Goal: Register for event/course

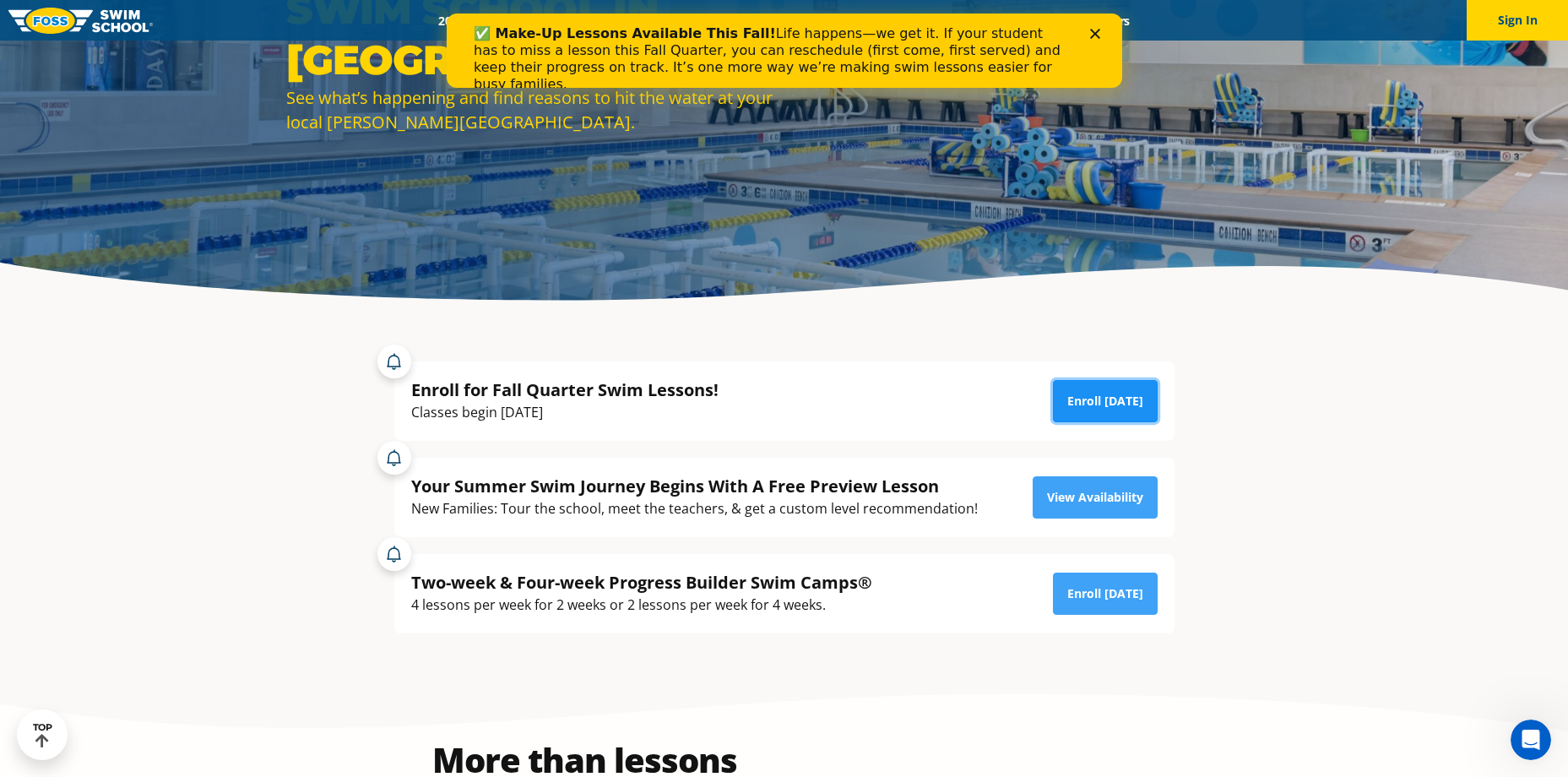
click at [1109, 410] on link "Enroll [DATE]" at bounding box center [1105, 400] width 105 height 43
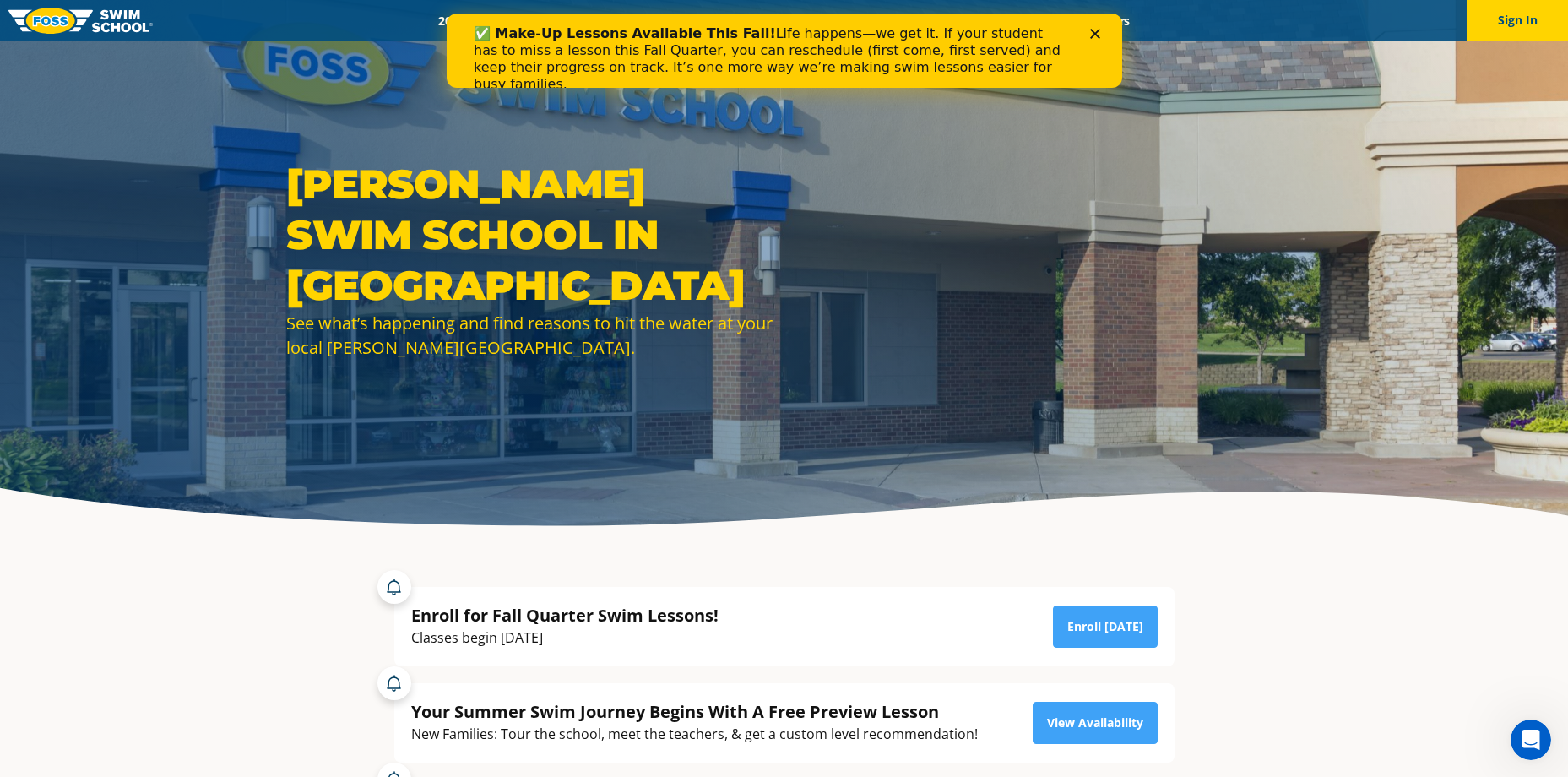
click at [1104, 37] on div "Close" at bounding box center [1097, 34] width 17 height 10
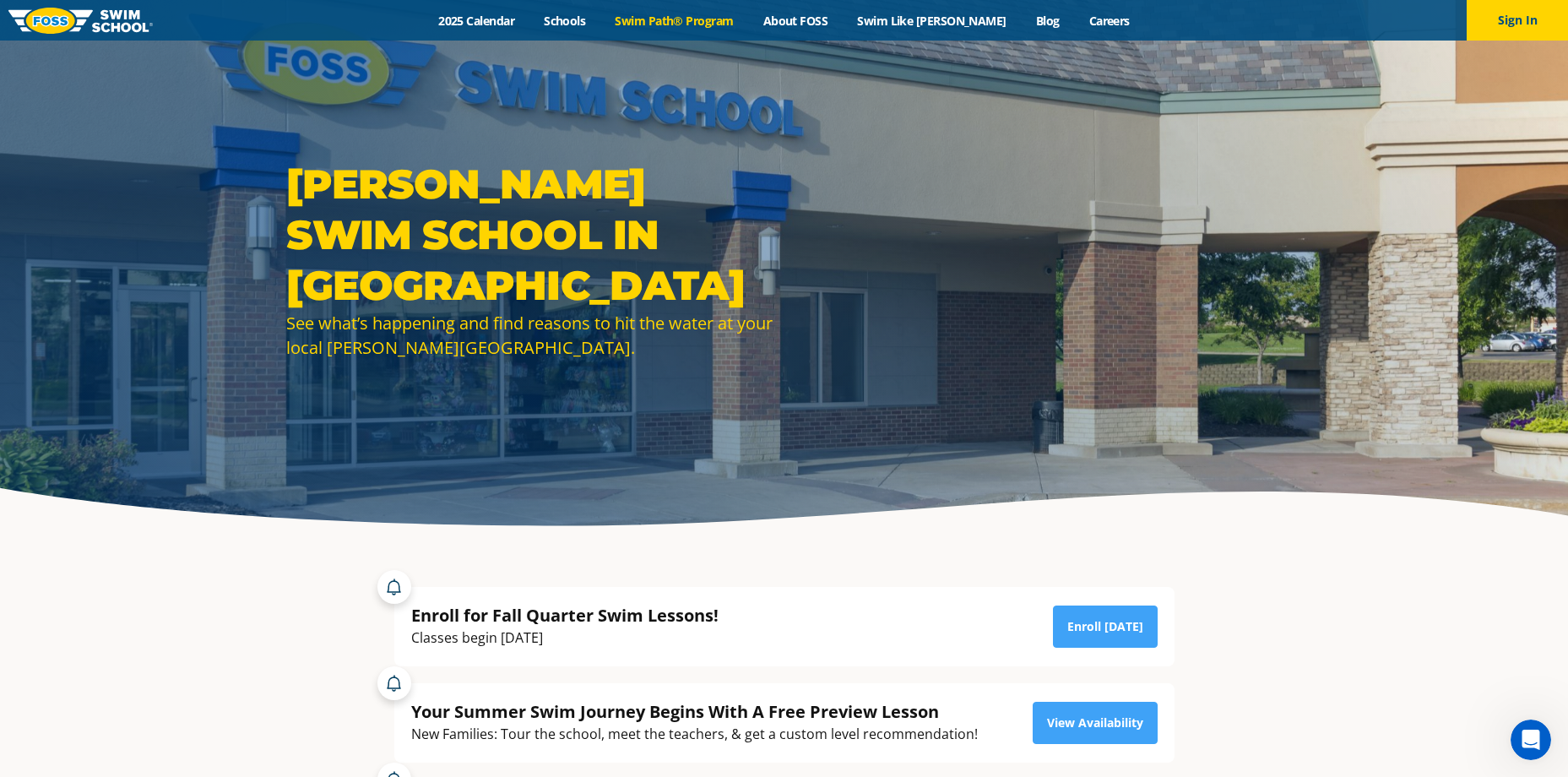
click at [718, 21] on link "Swim Path® Program" at bounding box center [673, 21] width 147 height 16
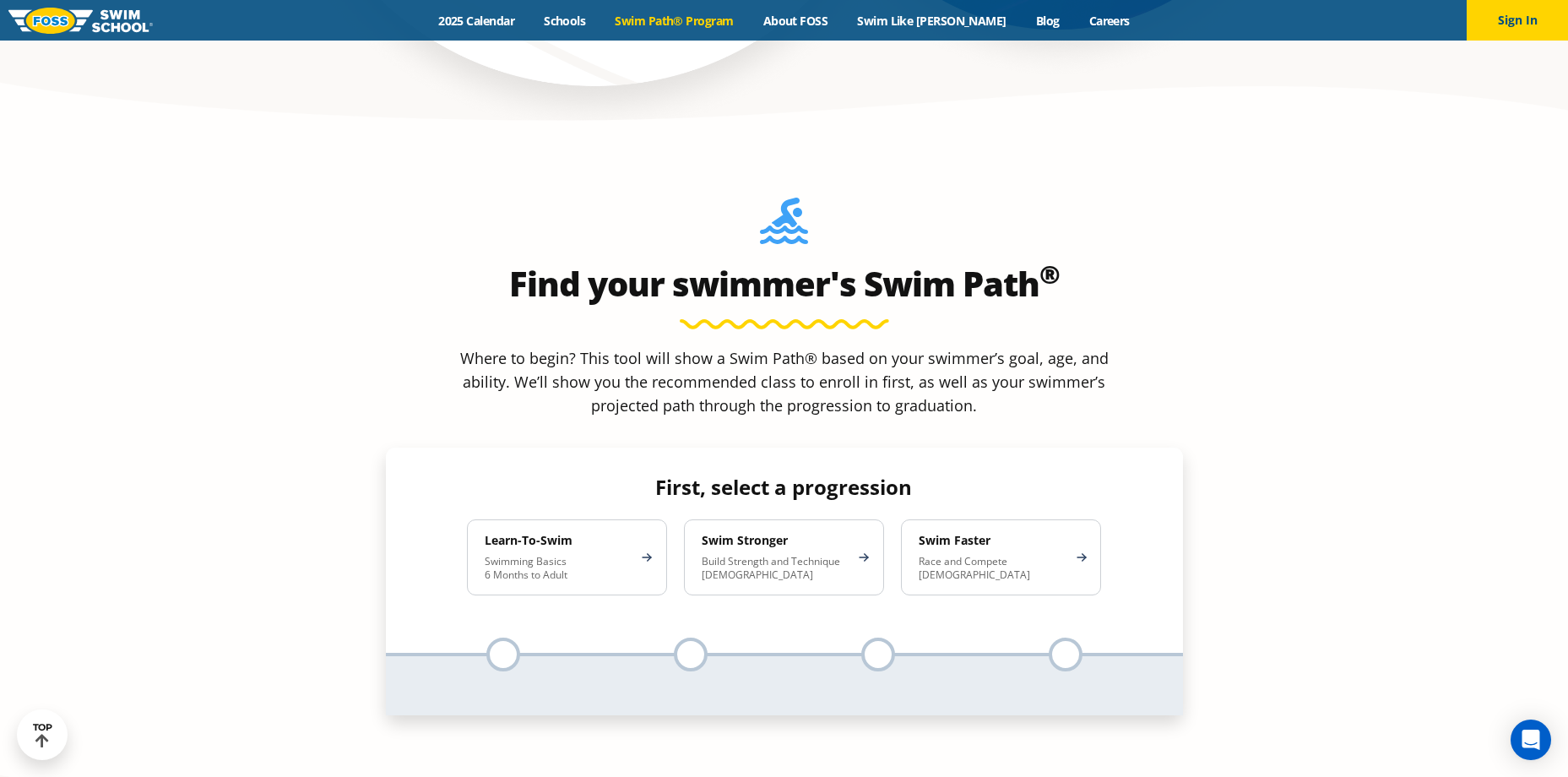
scroll to position [1577, 0]
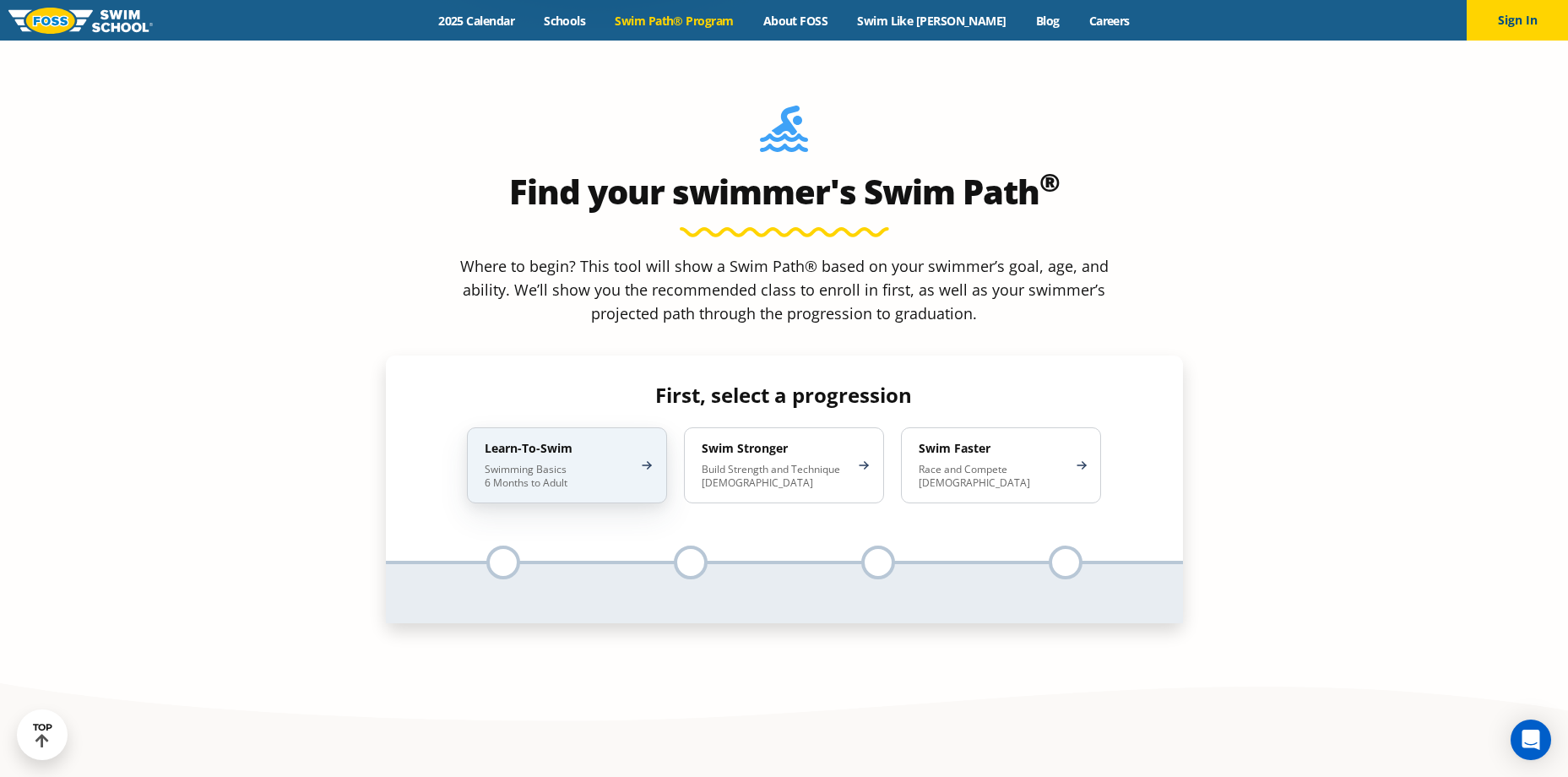
click at [606, 463] on p "Swimming Basics 6 Months to Adult" at bounding box center [558, 475] width 147 height 27
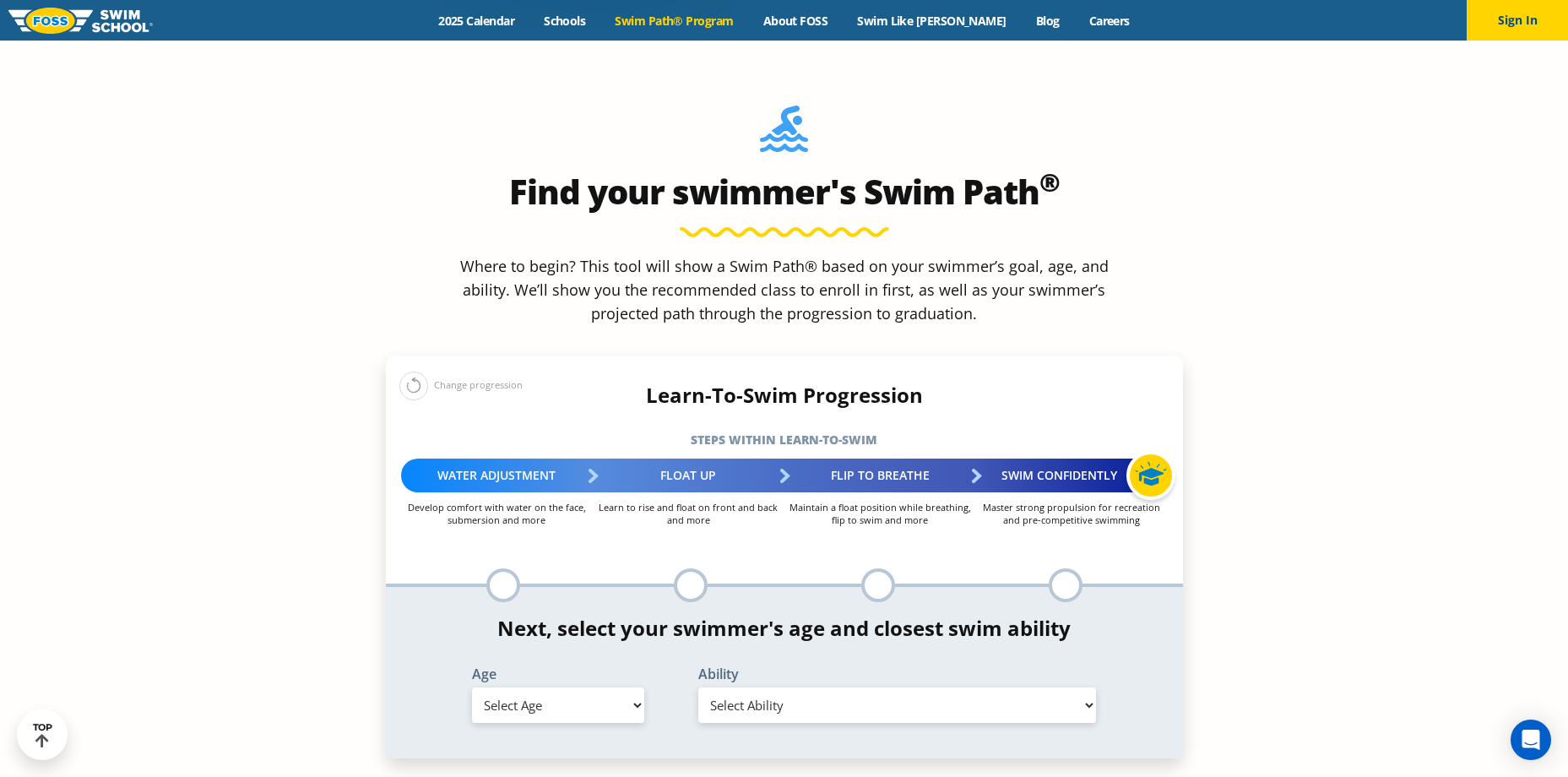
click at [599, 687] on select "Select Age 6 months - 1 year 1 year 2 years 3 years 4 years 5 years 6 years 7 y…" at bounding box center [558, 705] width 172 height 36
select select "8-years"
click at [472, 687] on select "Select Age 6 months - 1 year 1 year 2 years 3 years 4 years 5 years 6 years 7 y…" at bounding box center [558, 705] width 172 height 36
click at [910, 687] on select "Select Ability First in-water experience When in the water, reliant on a life j…" at bounding box center [897, 705] width 398 height 36
select select "8-years-when-in-the-water-reliant-on-a-life-jacket-or-floatation-device"
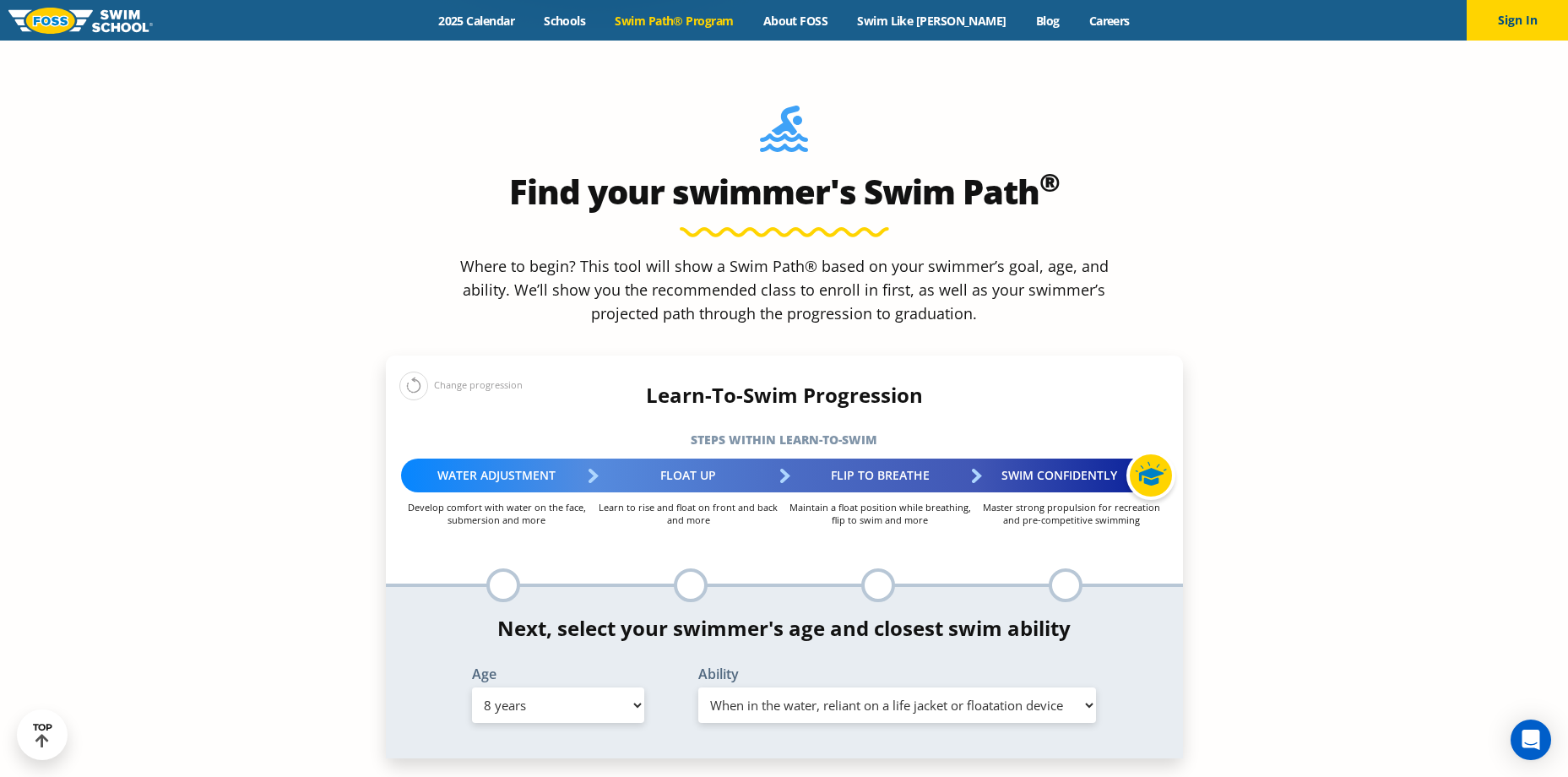
click at [698, 687] on select "Select Ability First in-water experience When in the water, reliant on a life j…" at bounding box center [897, 705] width 398 height 36
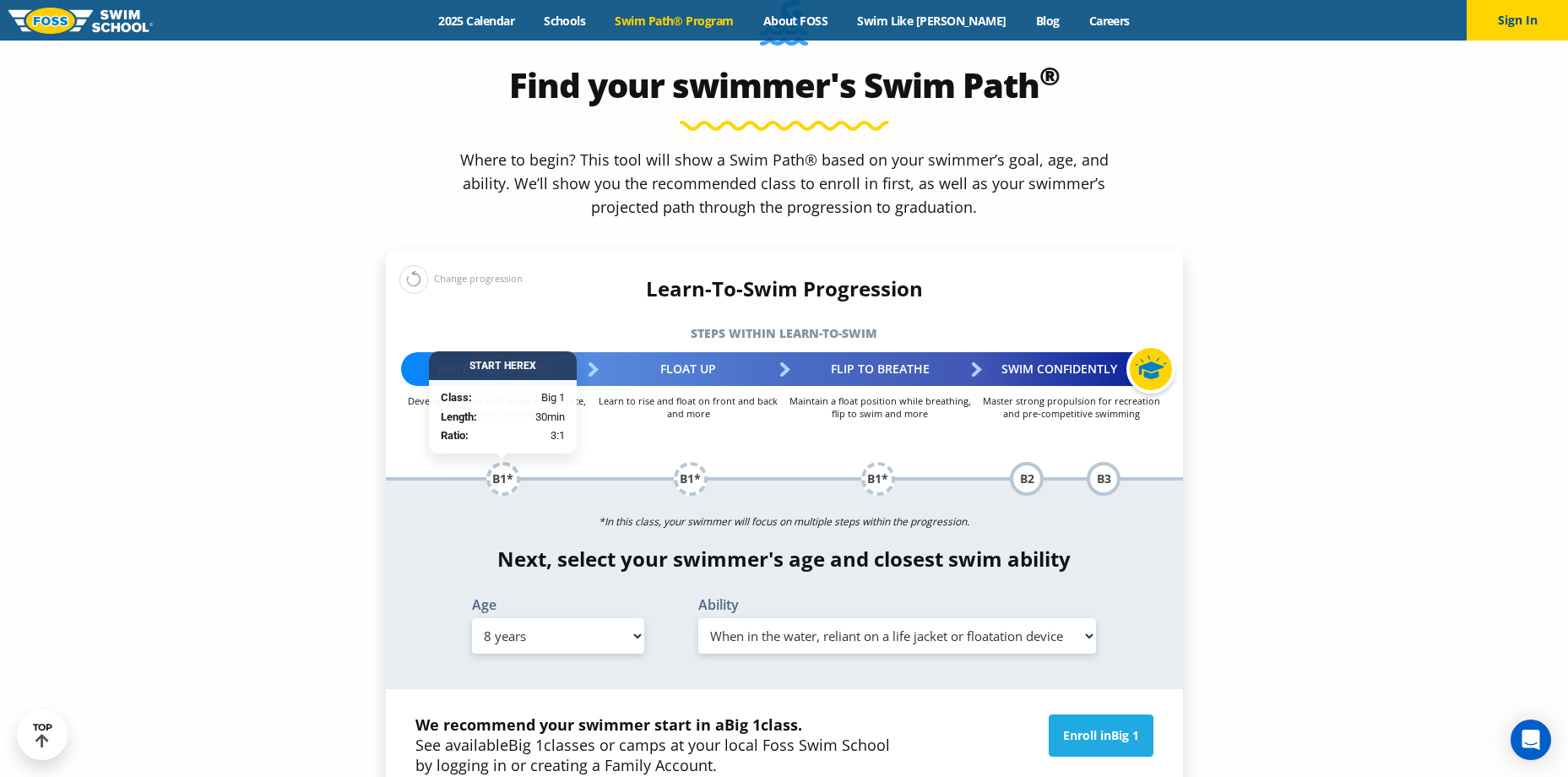
scroll to position [1801, 0]
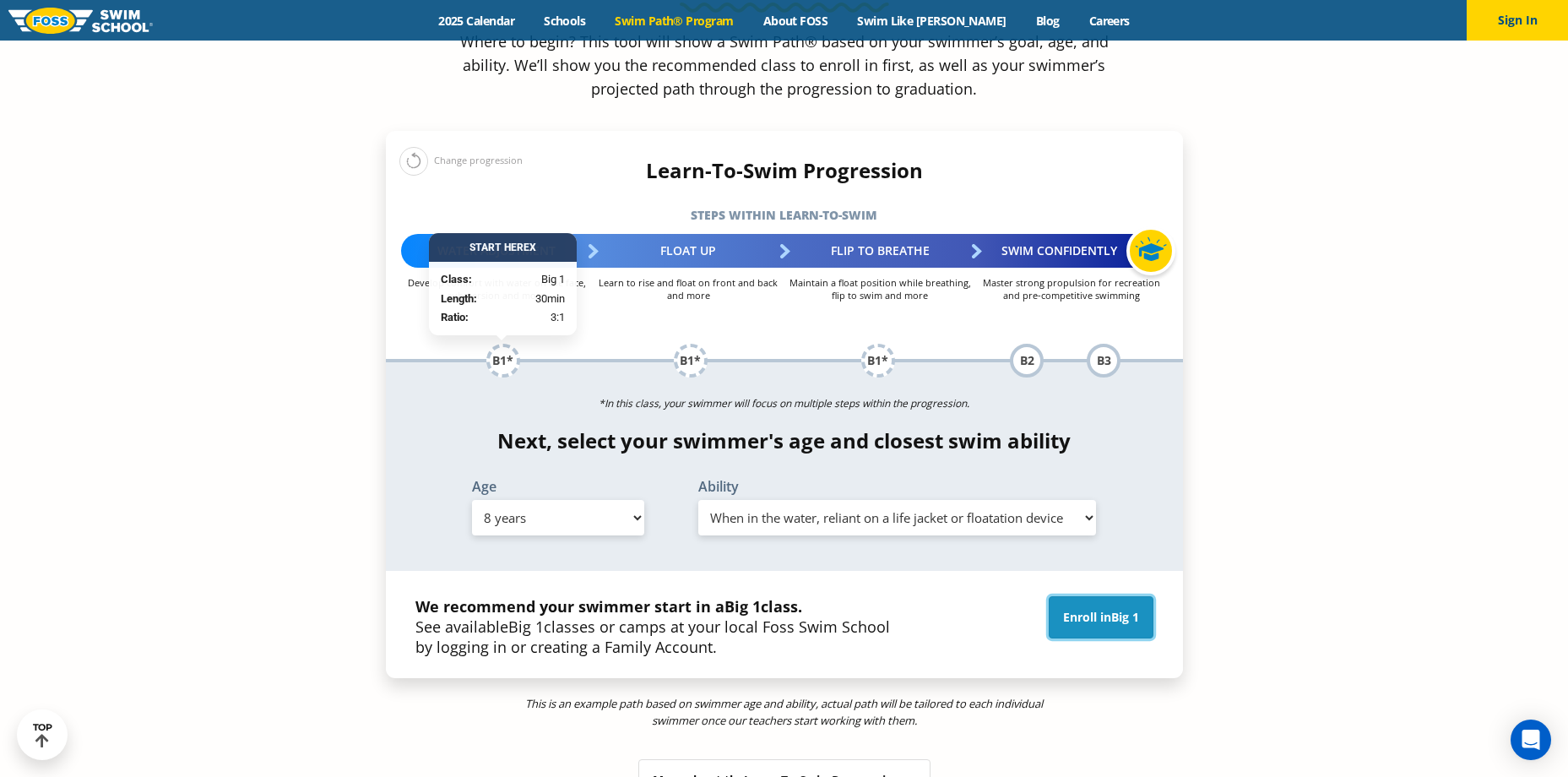
click at [1119, 609] on span "Big 1" at bounding box center [1125, 617] width 28 height 16
